Goal: Navigation & Orientation: Find specific page/section

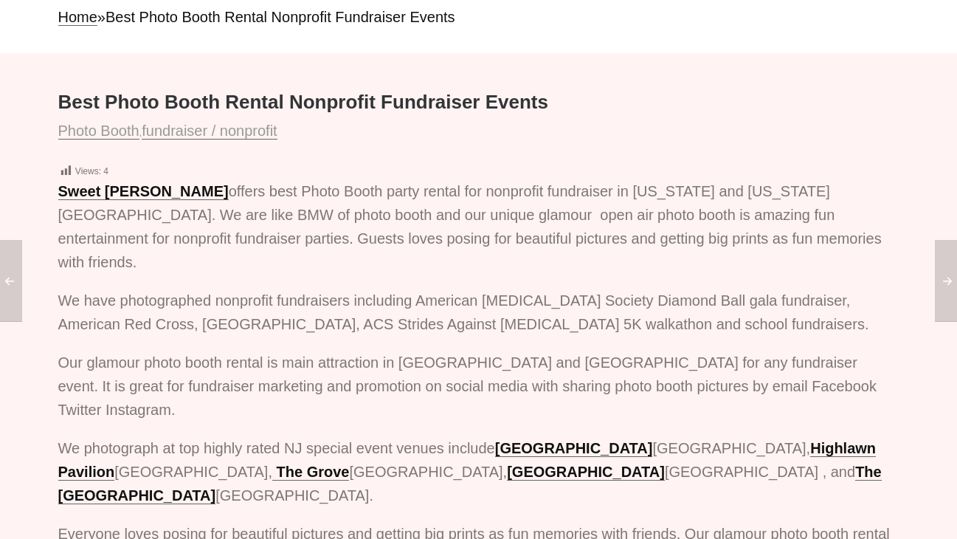
scroll to position [155, 0]
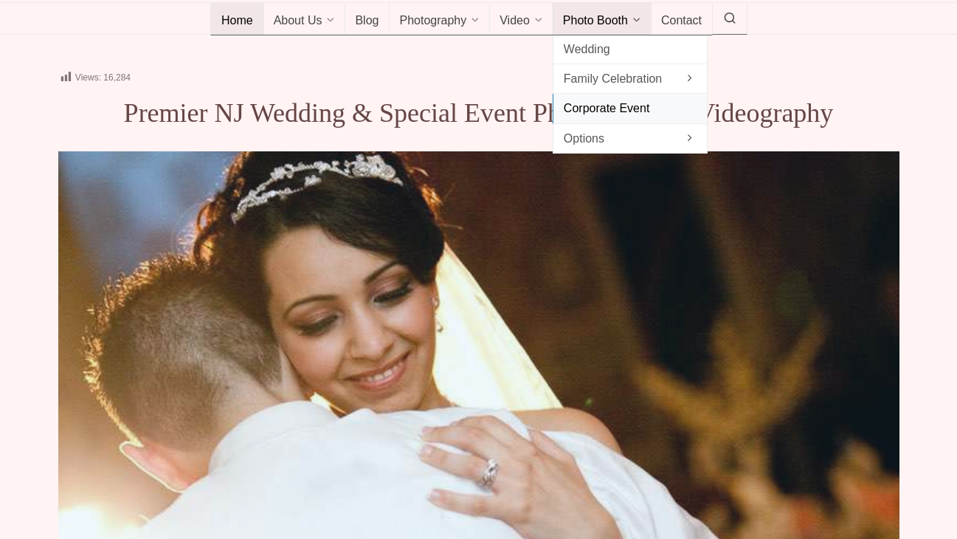
click at [603, 118] on span "Corporate Event" at bounding box center [630, 108] width 133 height 20
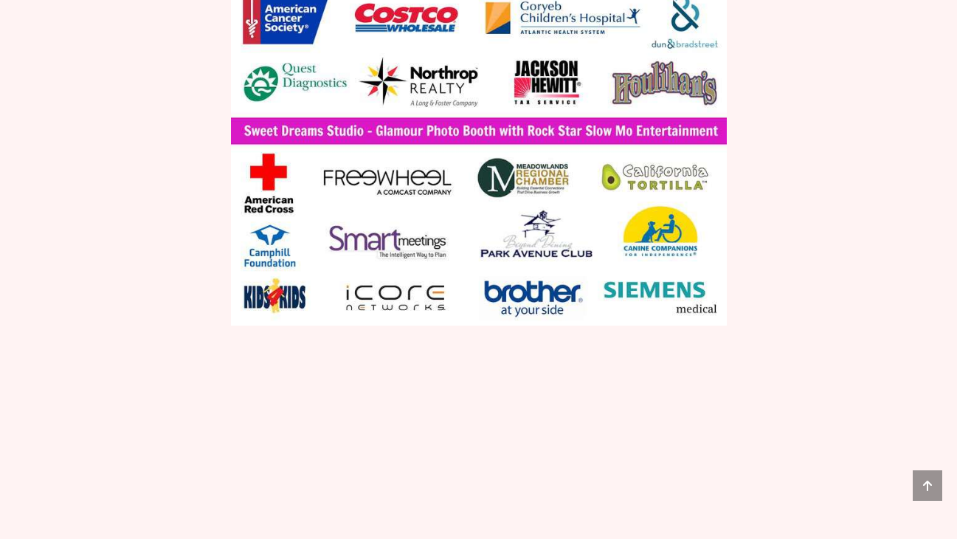
scroll to position [1205, 0]
